Goal: Information Seeking & Learning: Learn about a topic

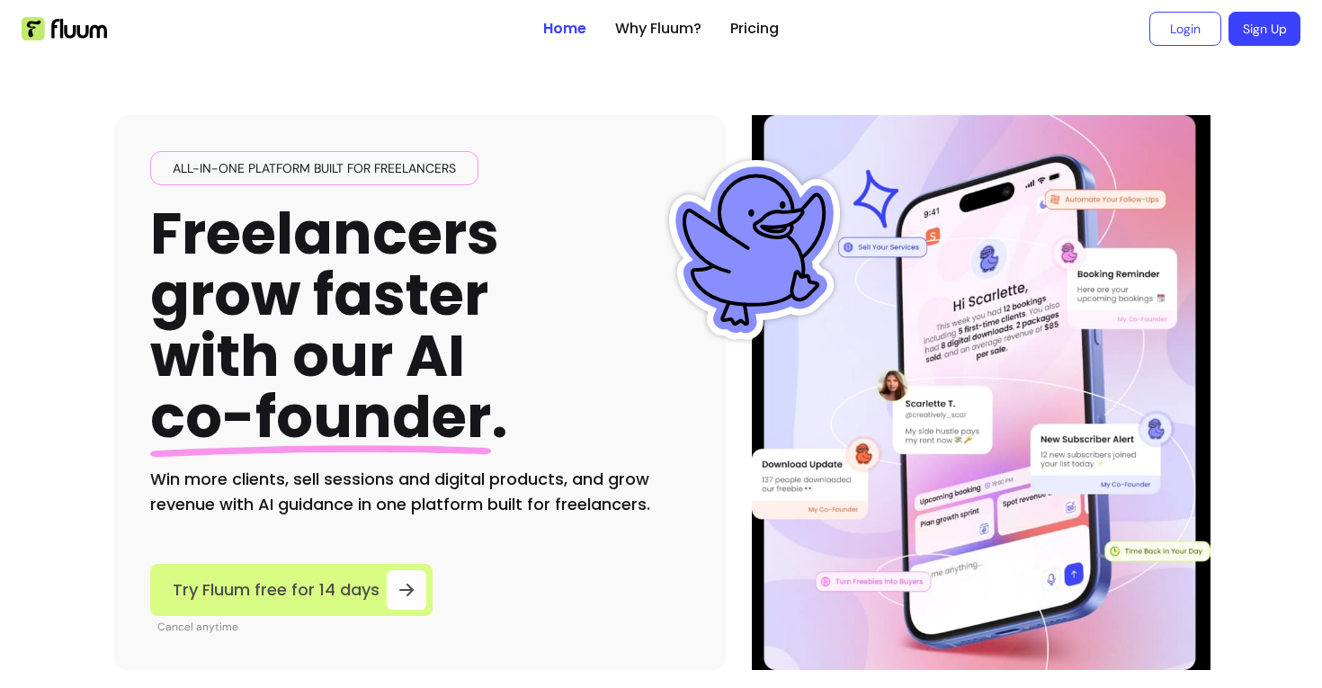
click at [407, 578] on div at bounding box center [407, 590] width 40 height 40
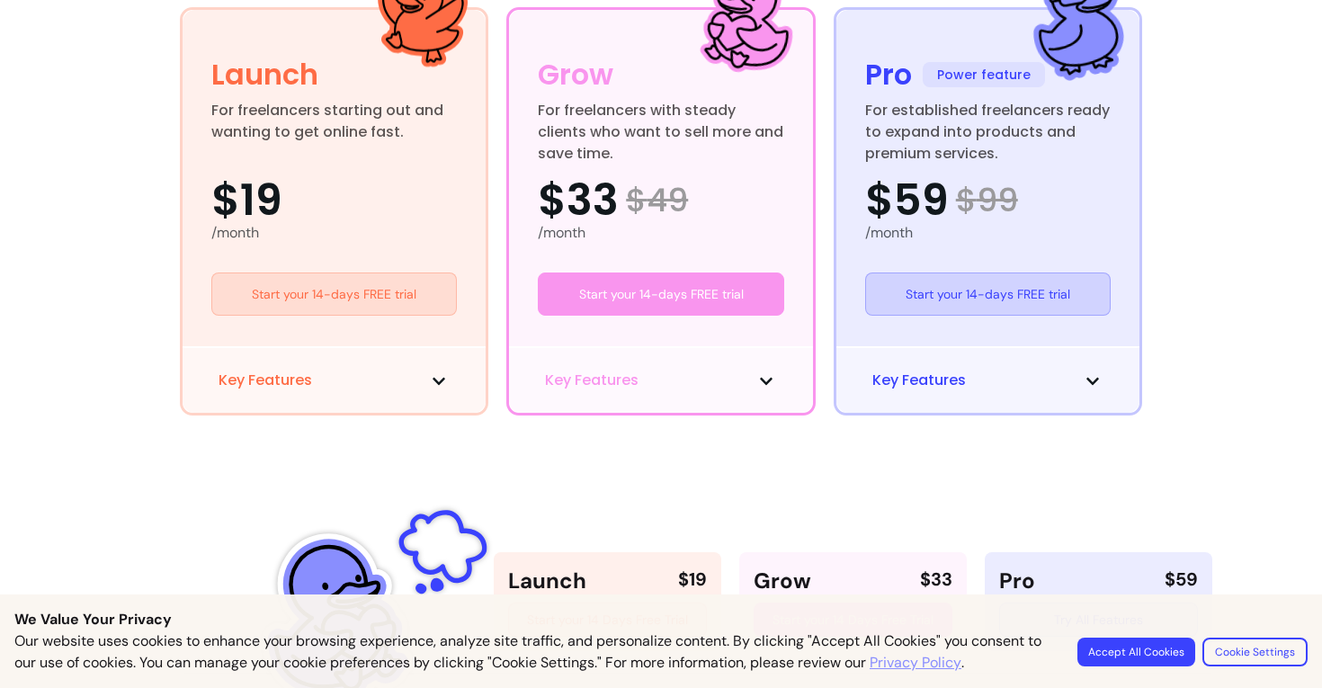
scroll to position [524, 0]
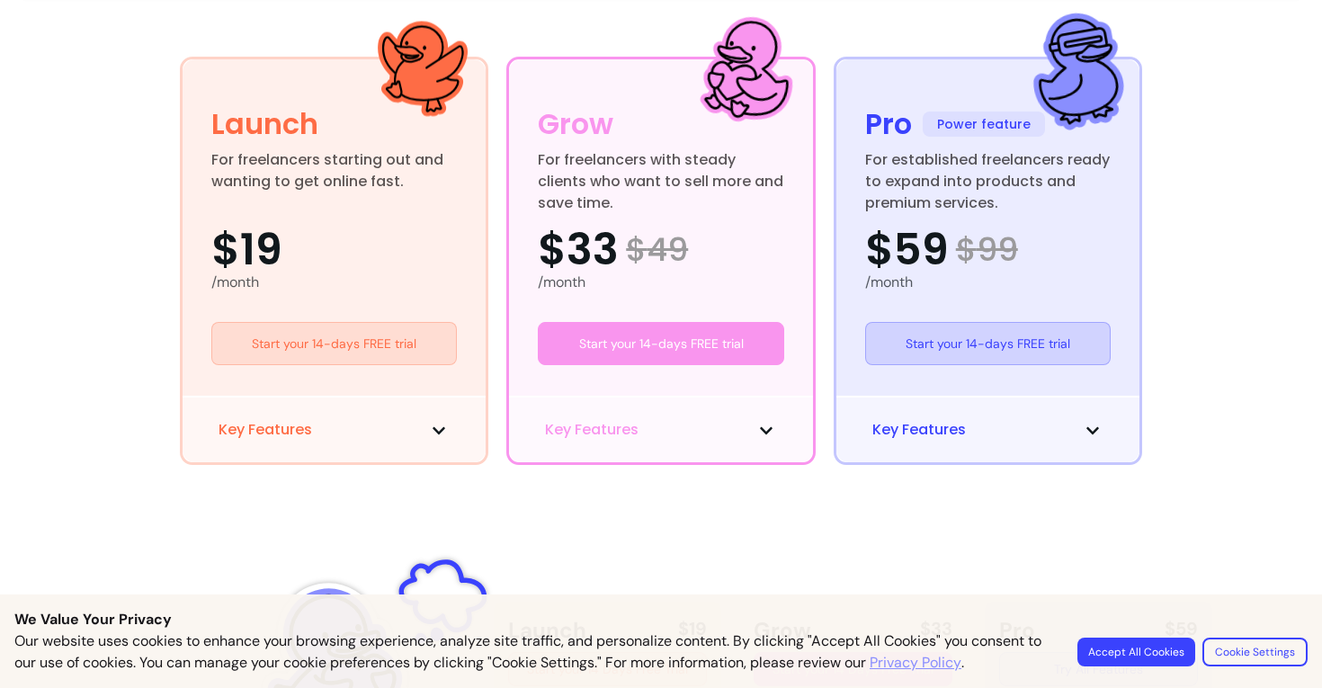
click at [436, 417] on div "Key Features" at bounding box center [335, 429] width 304 height 67
click at [436, 426] on icon at bounding box center [439, 431] width 14 height 14
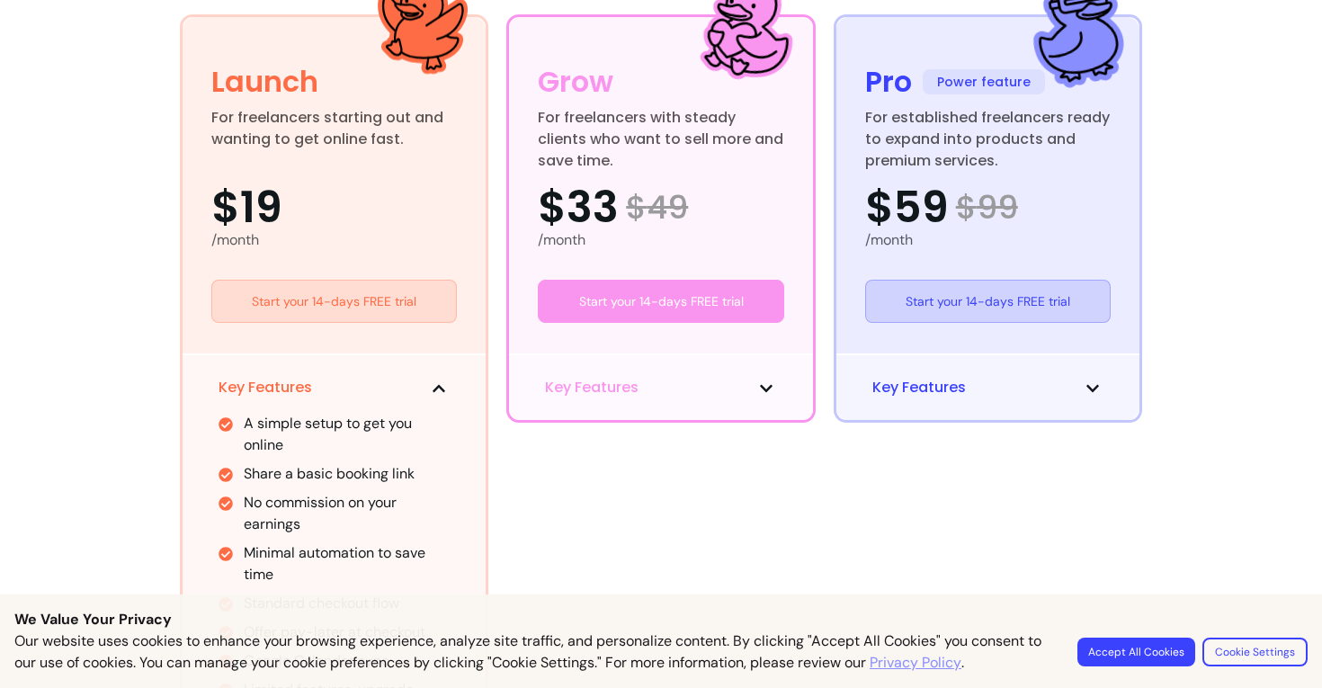
scroll to position [587, 0]
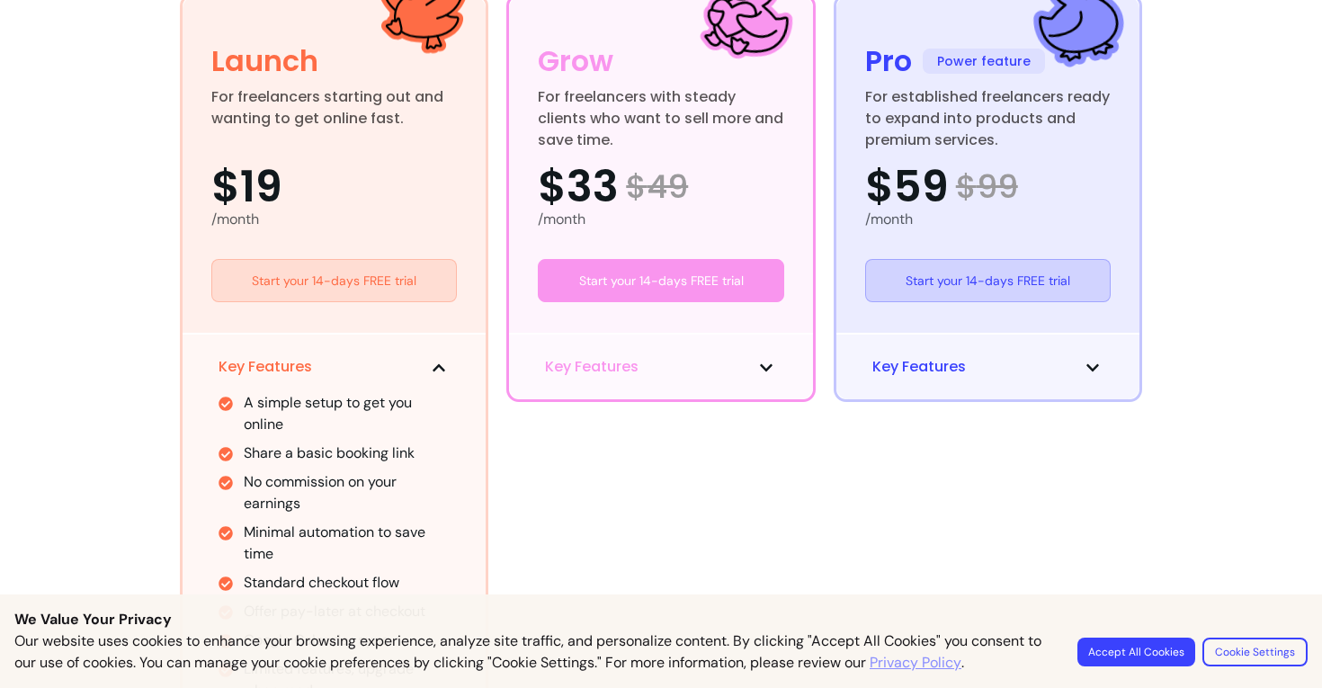
click at [591, 376] on span "Key Features" at bounding box center [592, 367] width 94 height 22
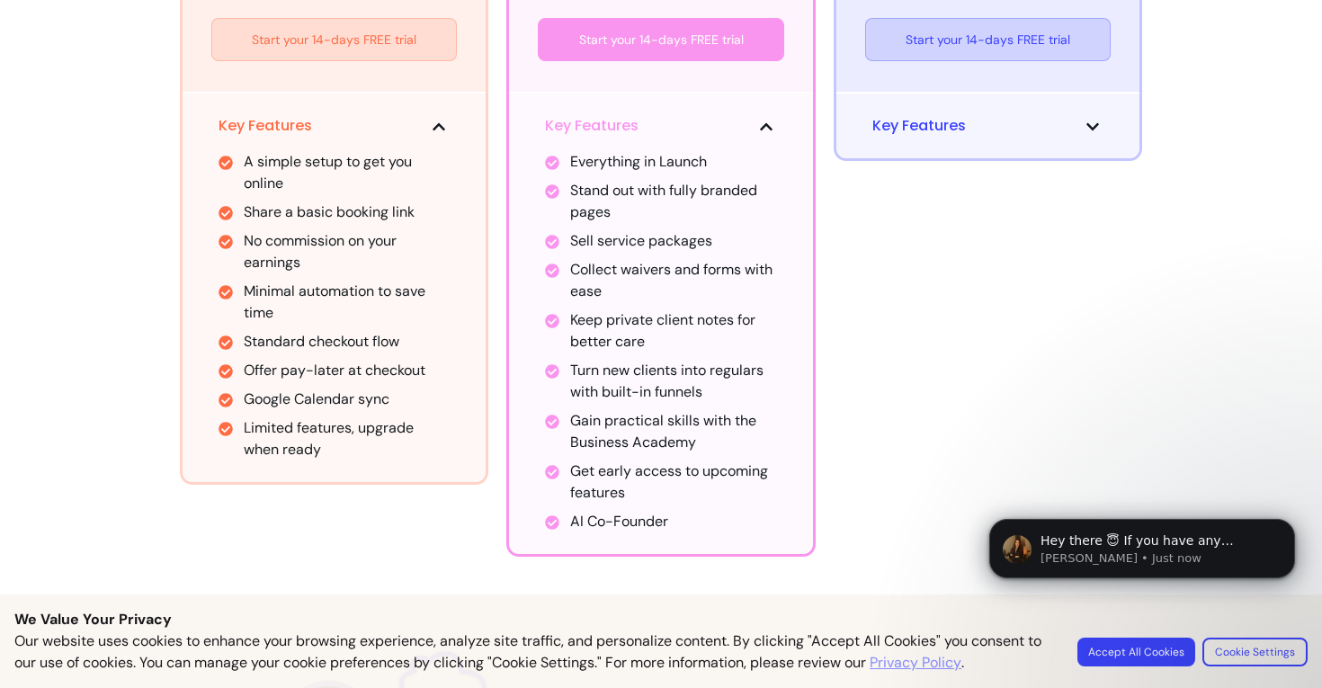
scroll to position [829, 0]
click at [1057, 117] on button "Key Features" at bounding box center [989, 125] width 232 height 22
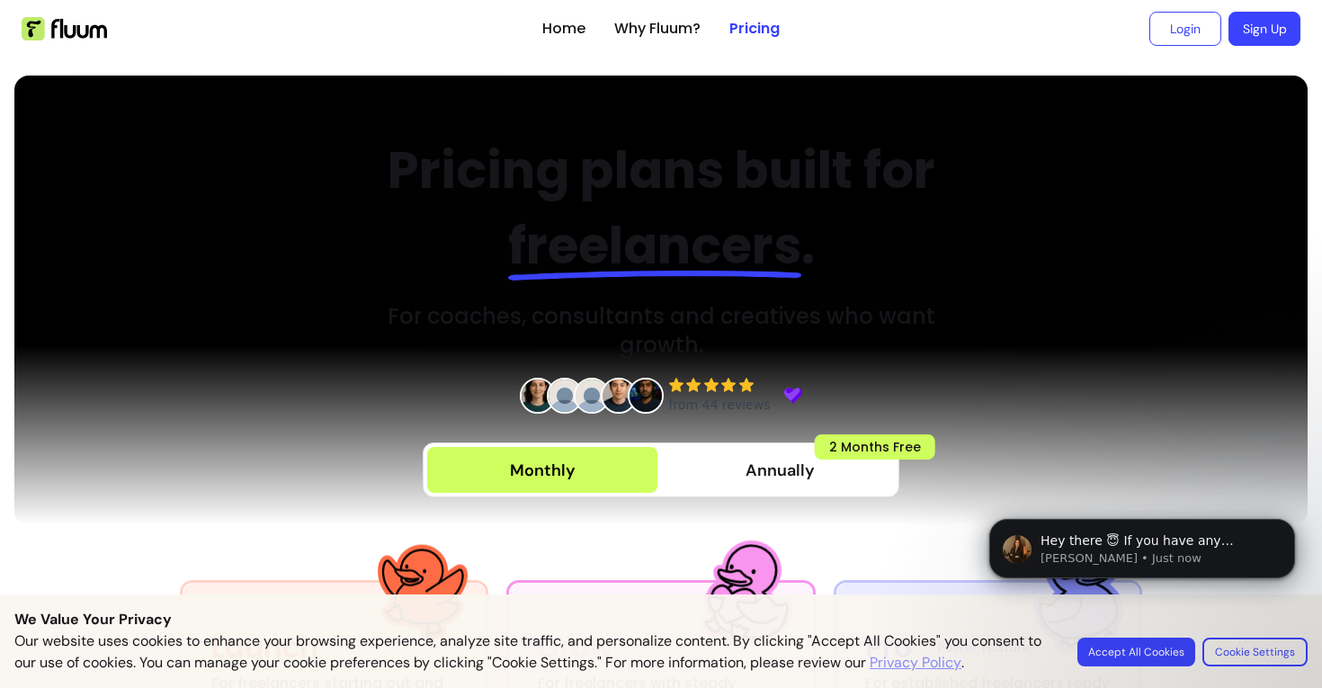
scroll to position [0, 0]
click at [587, 40] on ul "Home Why Fluum? Pricing" at bounding box center [660, 29] width 237 height 58
click at [569, 30] on link "Home" at bounding box center [563, 29] width 43 height 22
